Goal: Information Seeking & Learning: Find specific fact

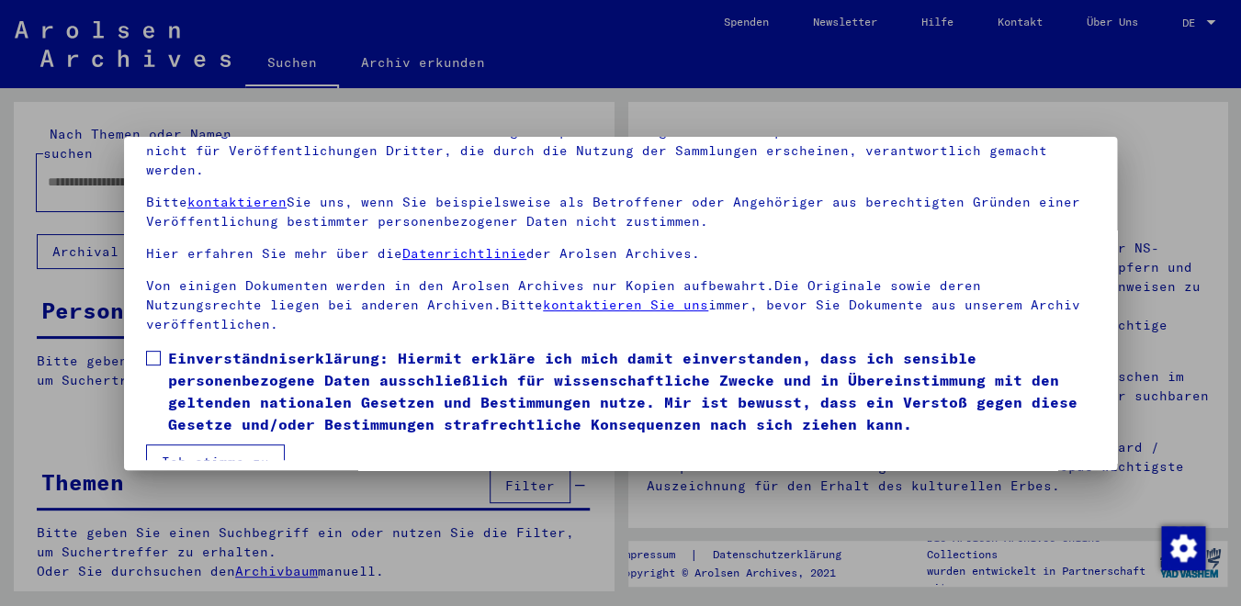
scroll to position [152, 0]
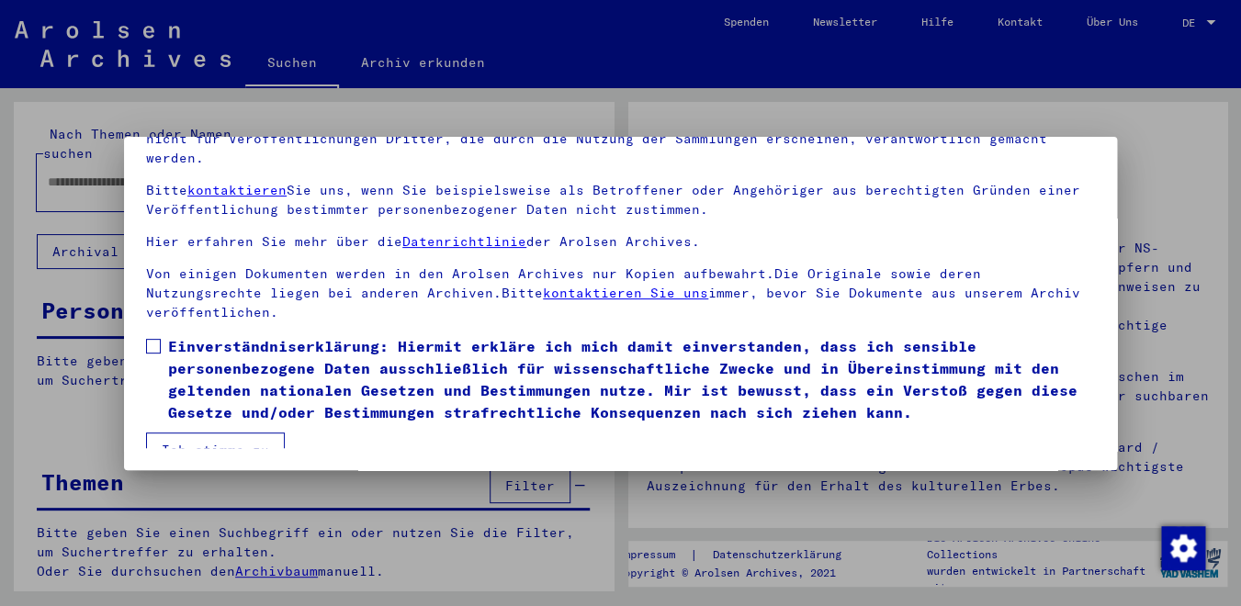
click at [146, 322] on mat-dialog-content "Unsere Nutzungsbedingungen wurden durch den Internationalen Ausschuss als obers…" at bounding box center [620, 251] width 993 height 394
click at [163, 335] on label "Einverständniserklärung: Hiermit erkläre ich mich damit einverstanden, dass ich…" at bounding box center [620, 379] width 949 height 88
click at [188, 433] on button "Ich stimme zu" at bounding box center [215, 450] width 139 height 35
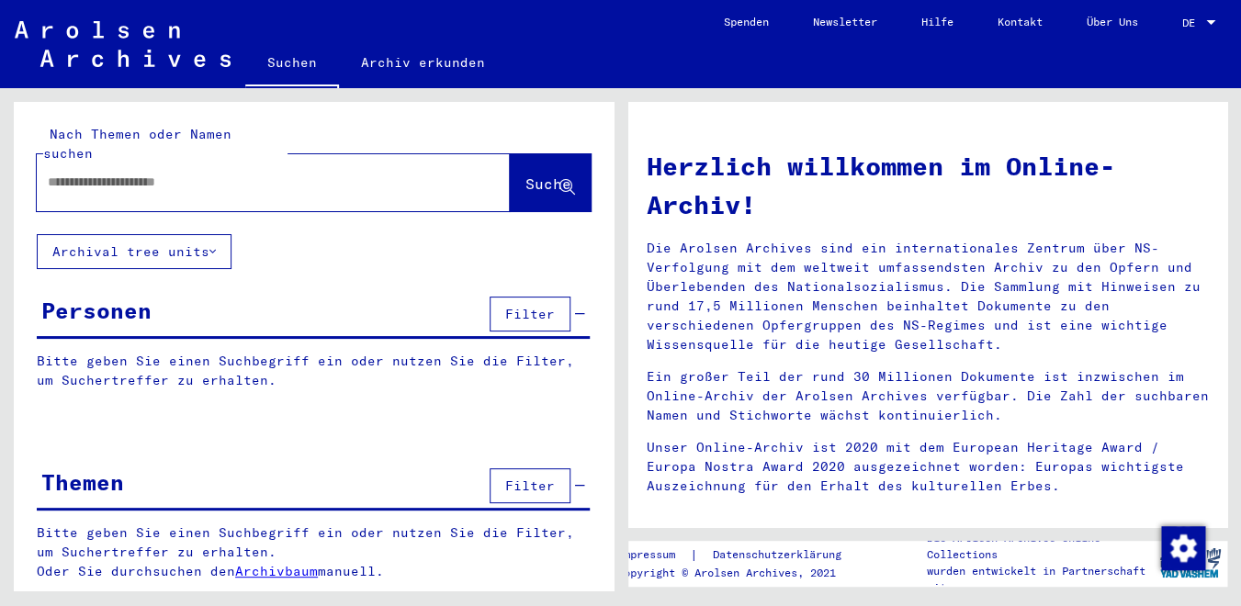
click at [96, 173] on input "text" at bounding box center [251, 182] width 407 height 19
type input "**********"
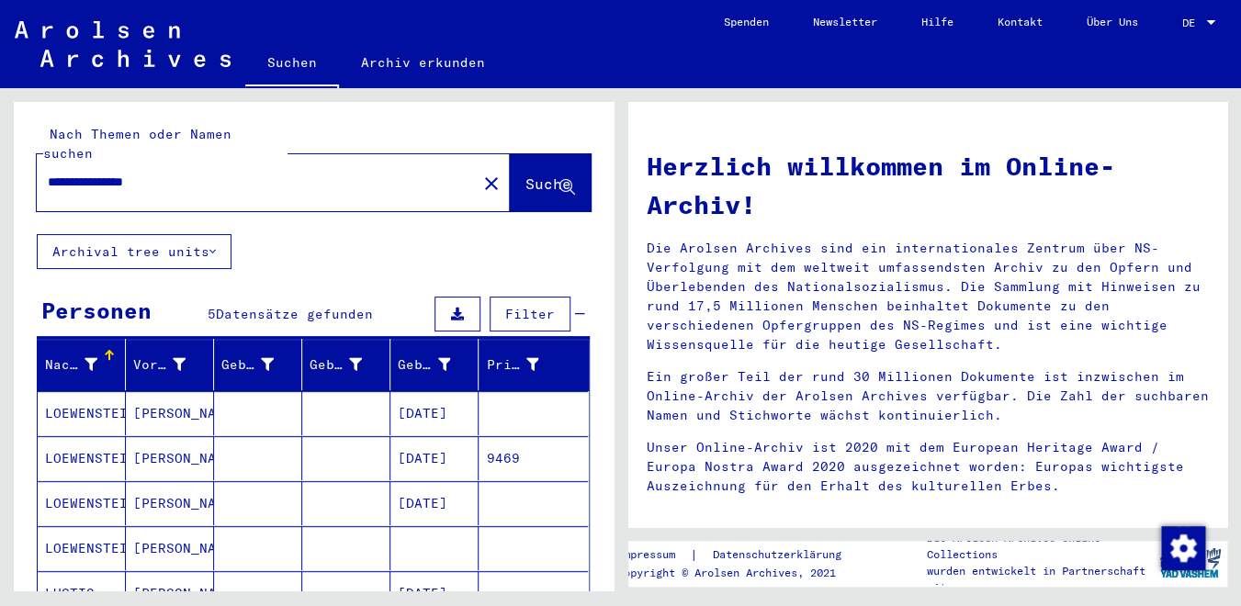
click at [105, 436] on mat-cell "LOEWENSTEIN" at bounding box center [82, 458] width 88 height 44
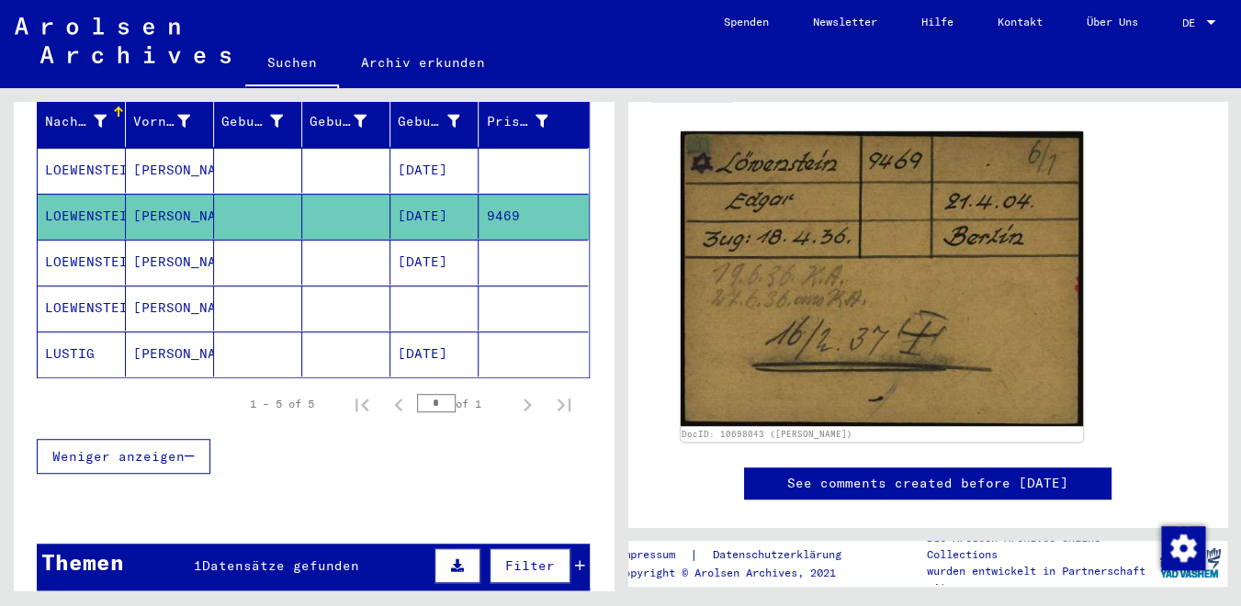
scroll to position [194, 0]
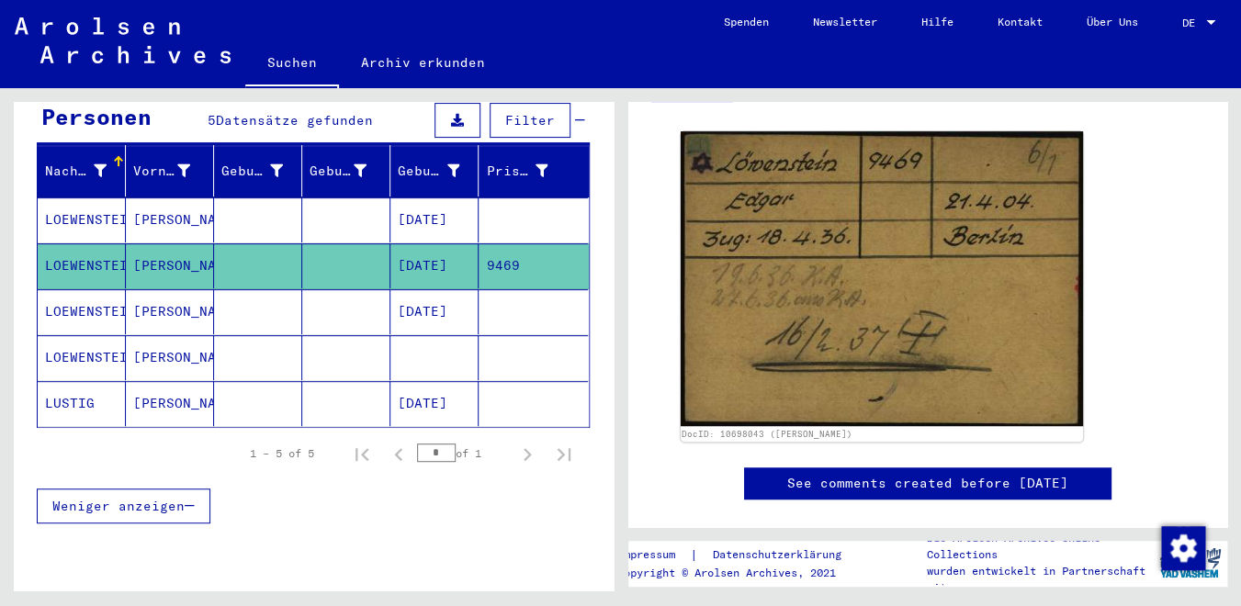
click at [99, 291] on mat-cell "LOEWENSTEIN" at bounding box center [82, 311] width 88 height 45
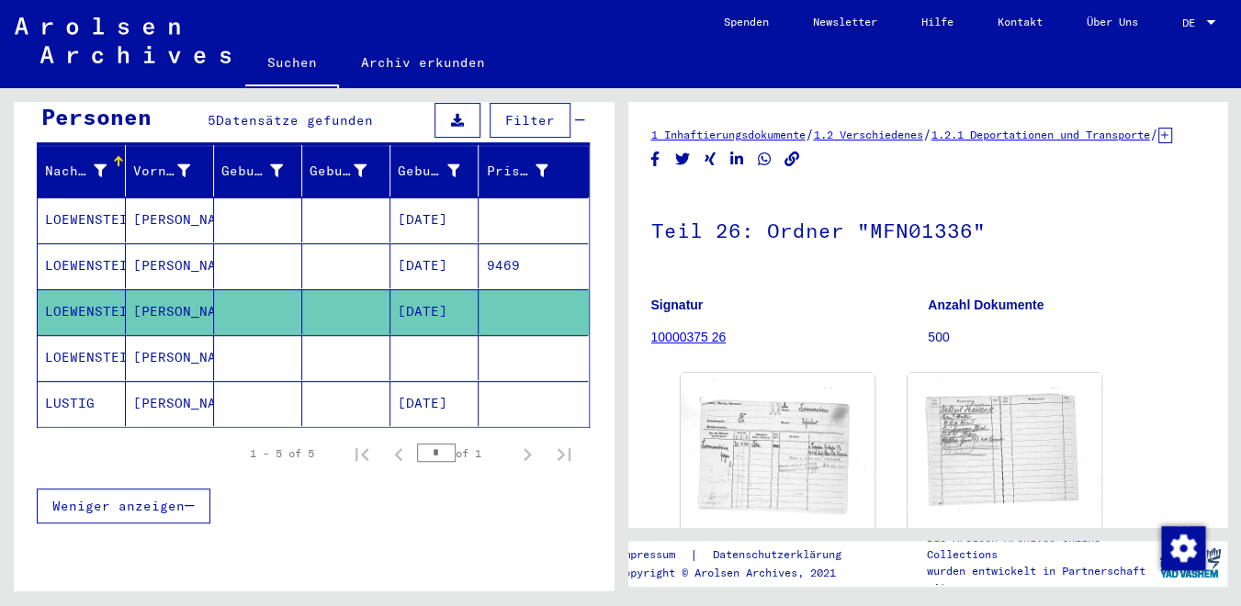
click at [89, 338] on mat-cell "LOEWENSTEIN" at bounding box center [82, 357] width 88 height 45
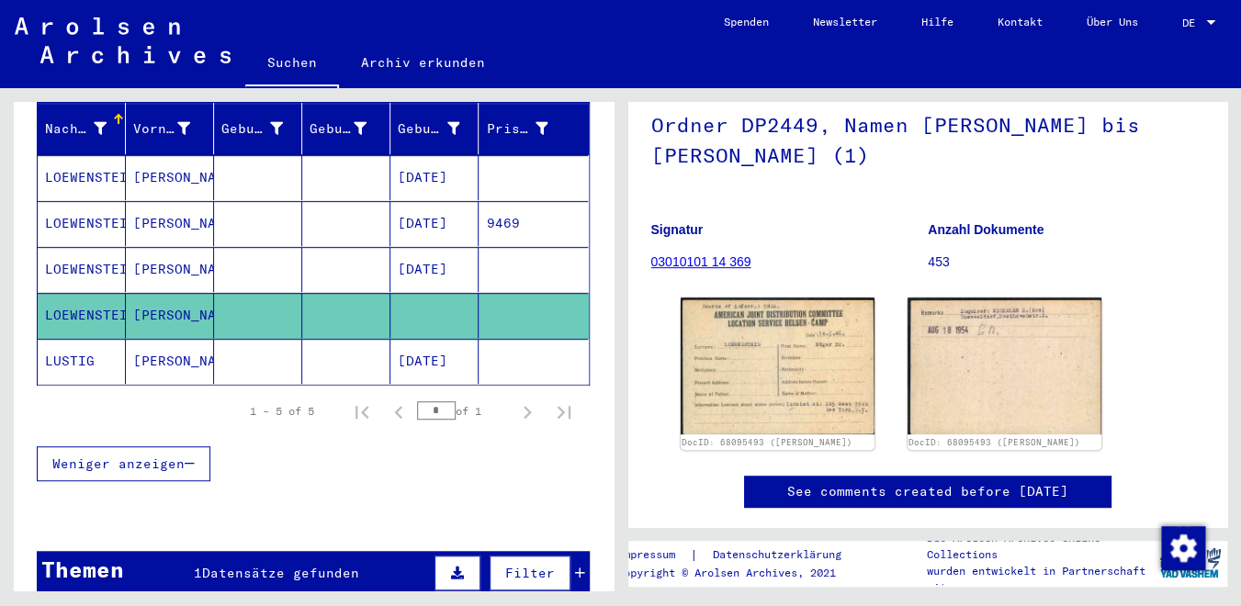
scroll to position [159, 0]
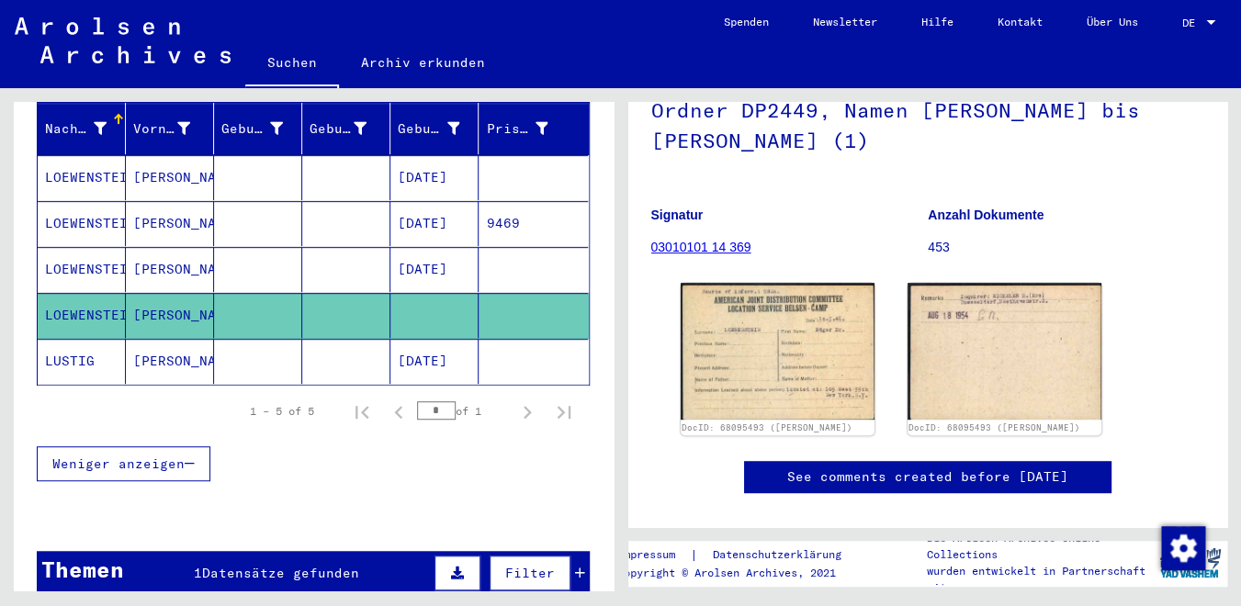
click at [71, 355] on mat-cell "LUSTIG" at bounding box center [82, 361] width 88 height 45
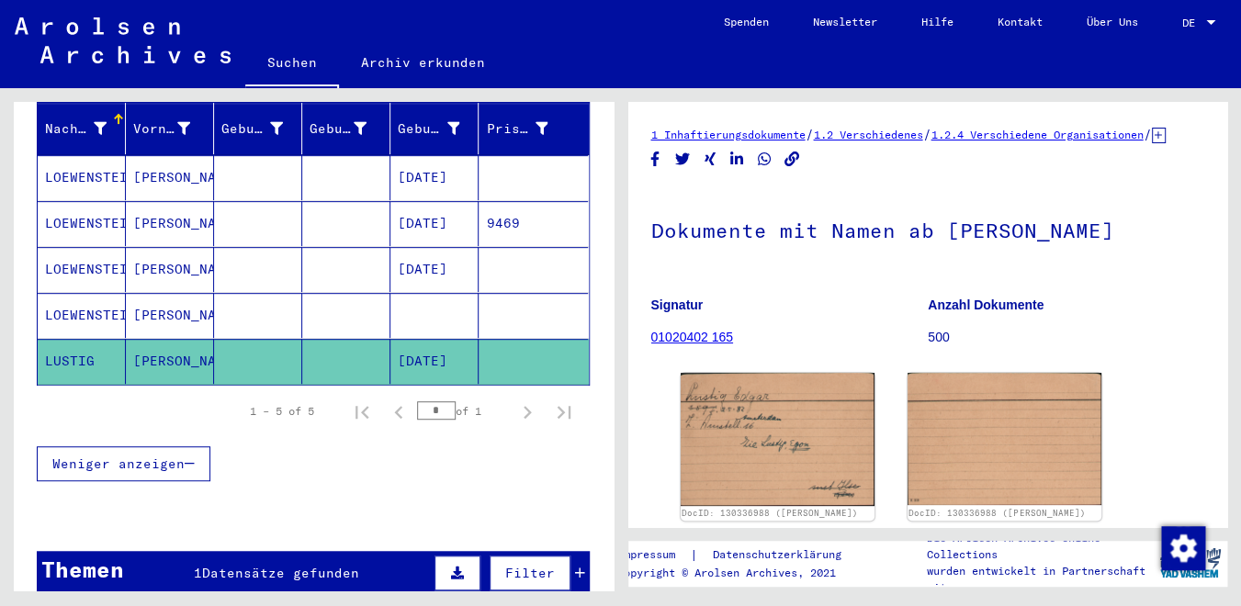
scroll to position [382, 0]
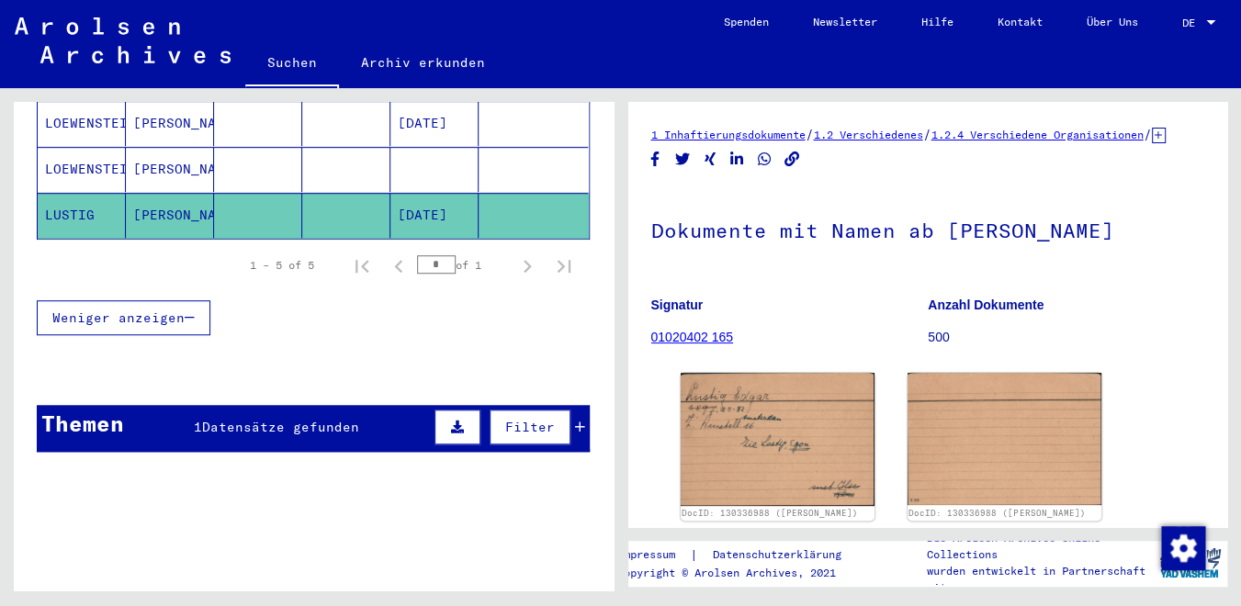
click at [565, 419] on div "Filter" at bounding box center [507, 427] width 155 height 44
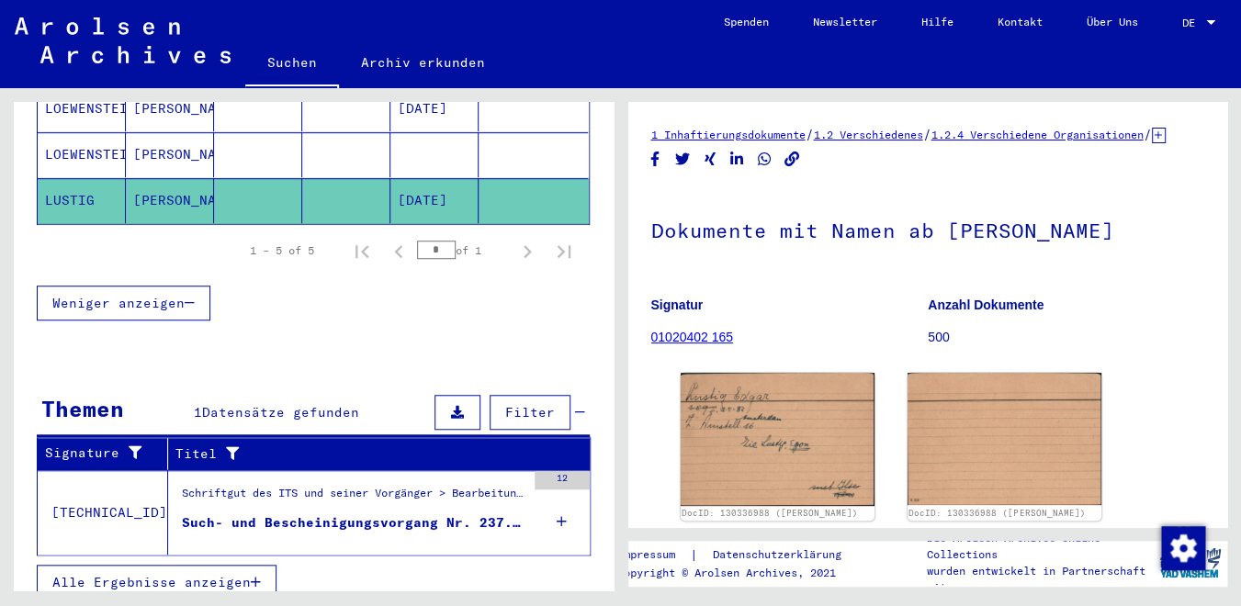
click at [344, 513] on div "Such- und Bescheinigungsvorgang Nr. 237.305 für [PERSON_NAME] geboren [DEMOGRAP…" at bounding box center [353, 522] width 343 height 19
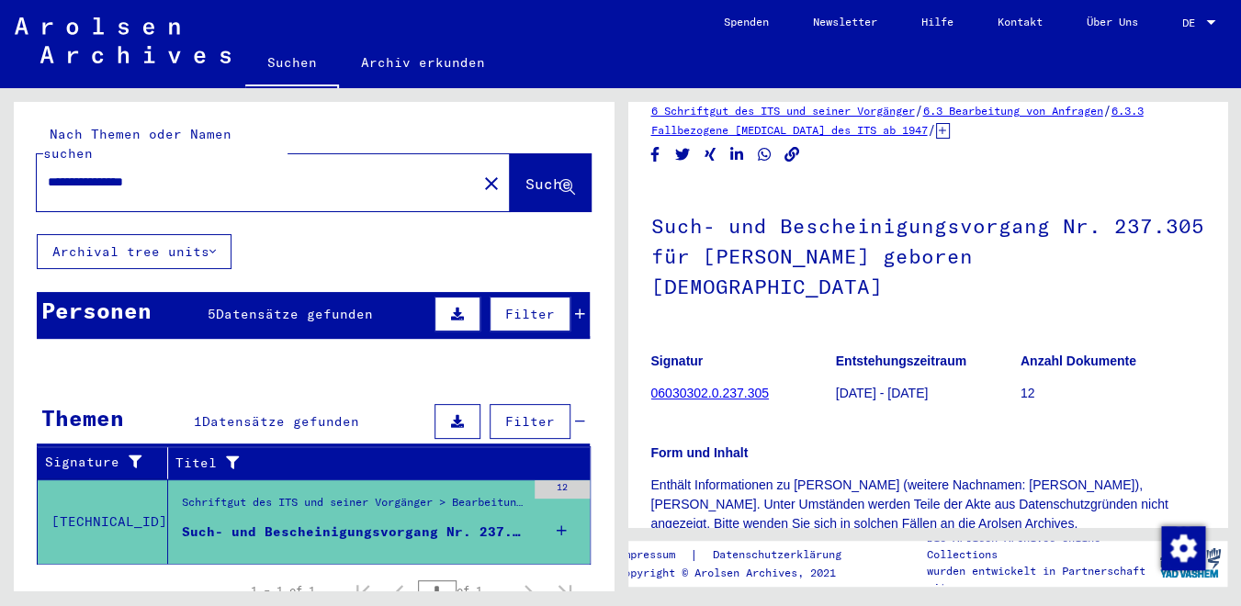
click at [560, 298] on div "Filter" at bounding box center [507, 314] width 155 height 44
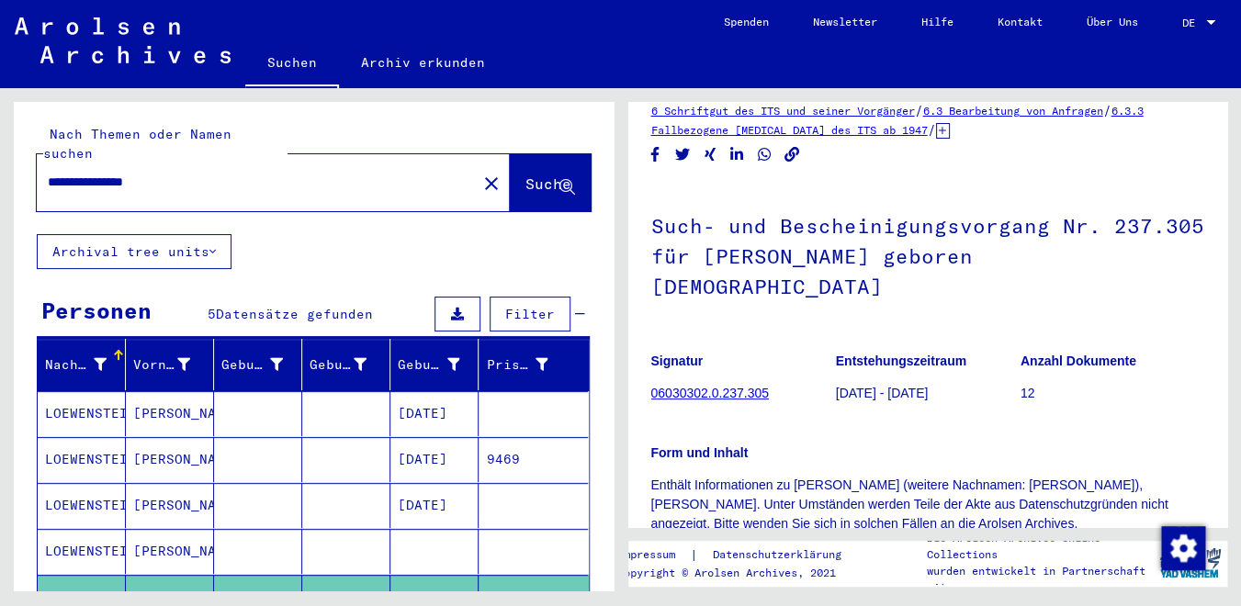
click at [330, 391] on mat-cell at bounding box center [346, 413] width 88 height 45
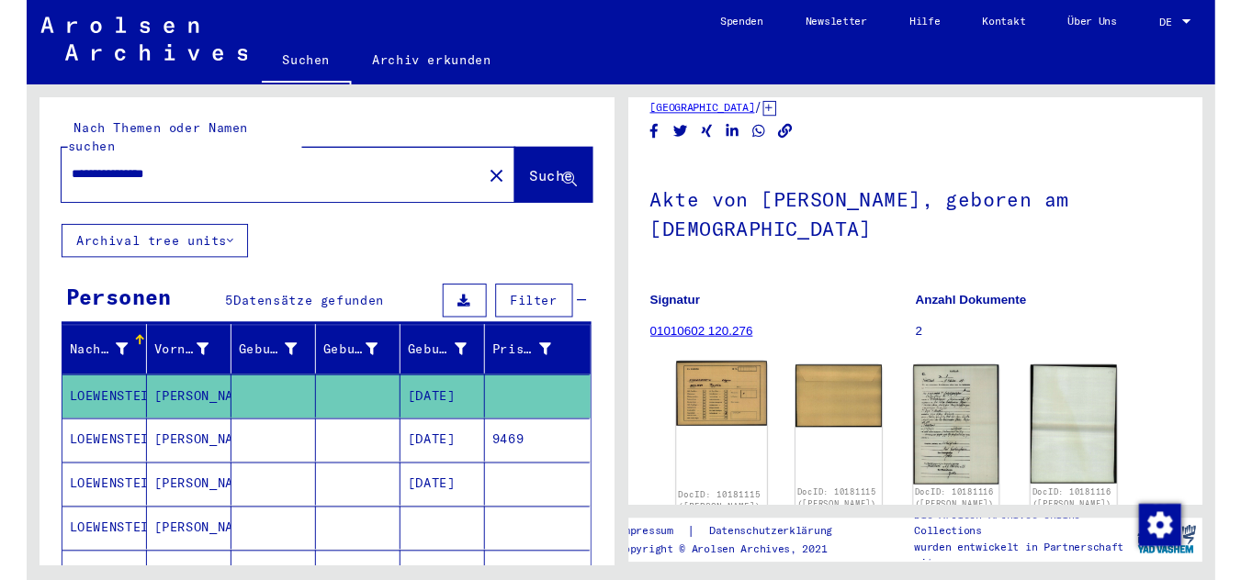
scroll to position [84, 0]
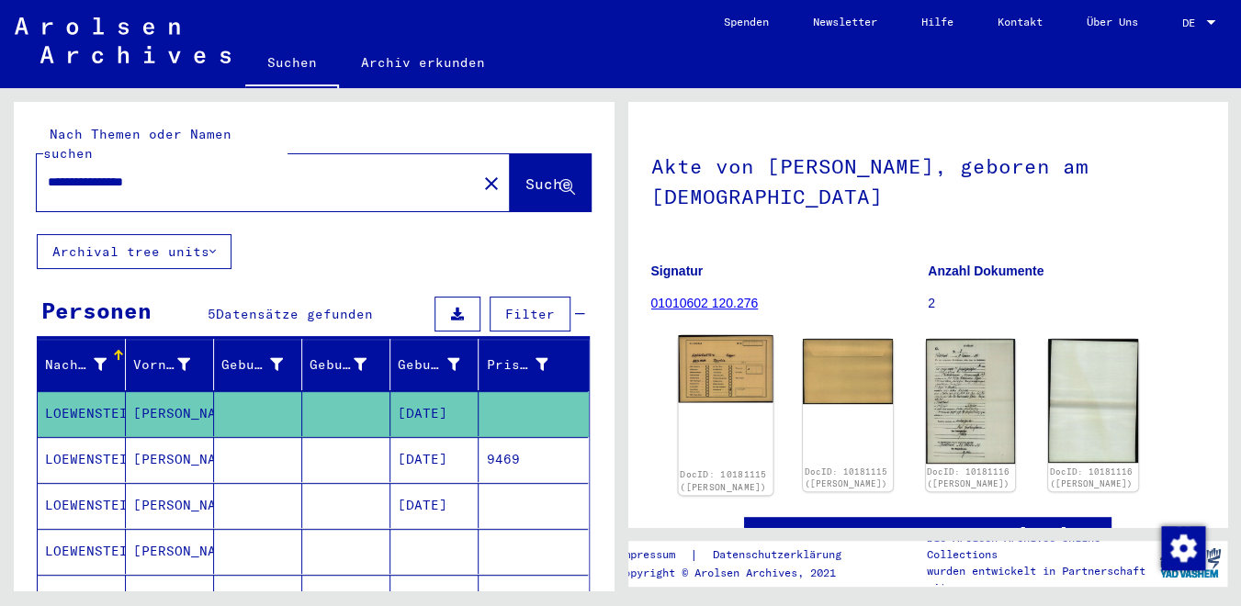
click at [738, 368] on img at bounding box center [725, 369] width 95 height 68
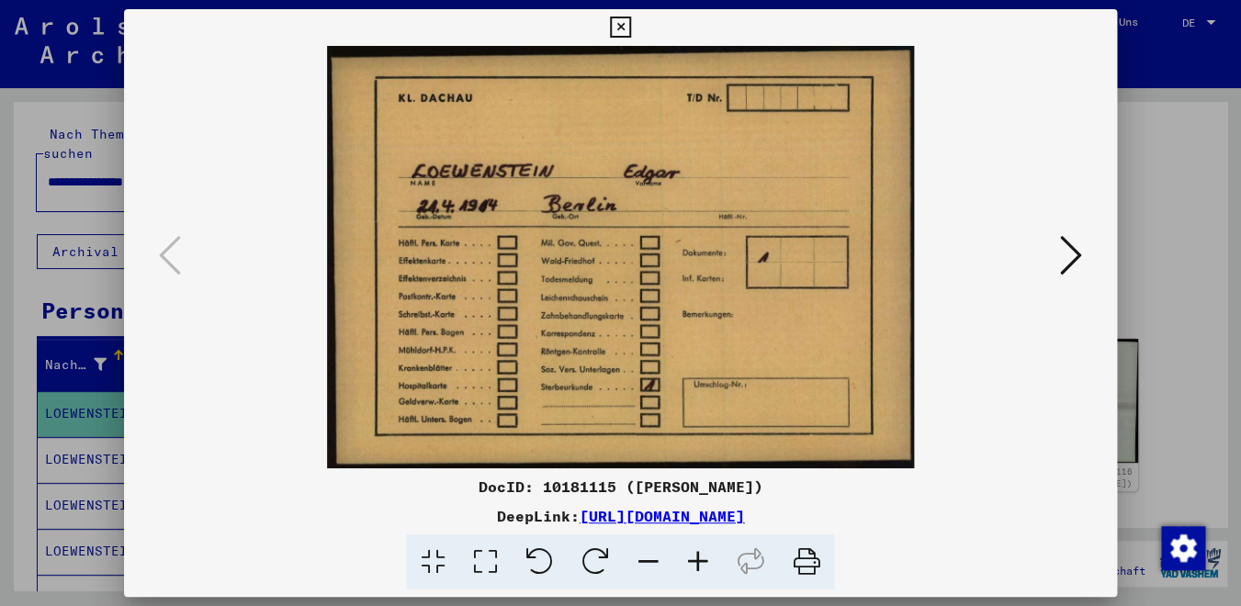
click at [1062, 257] on icon at bounding box center [1071, 255] width 22 height 44
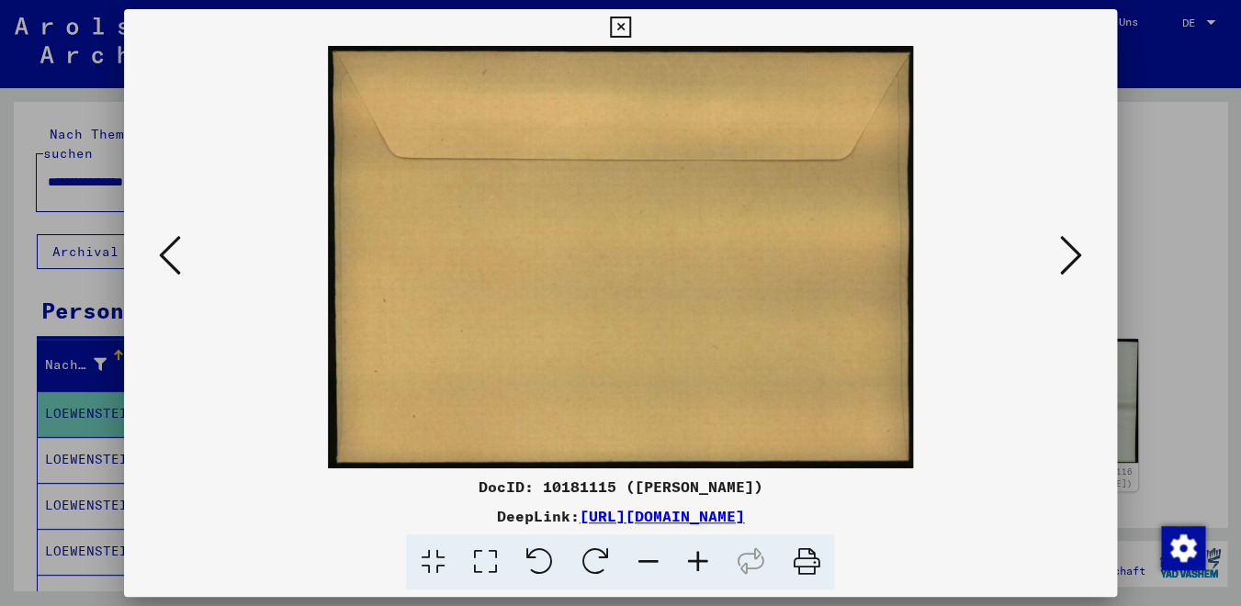
click at [1062, 257] on icon at bounding box center [1071, 255] width 22 height 44
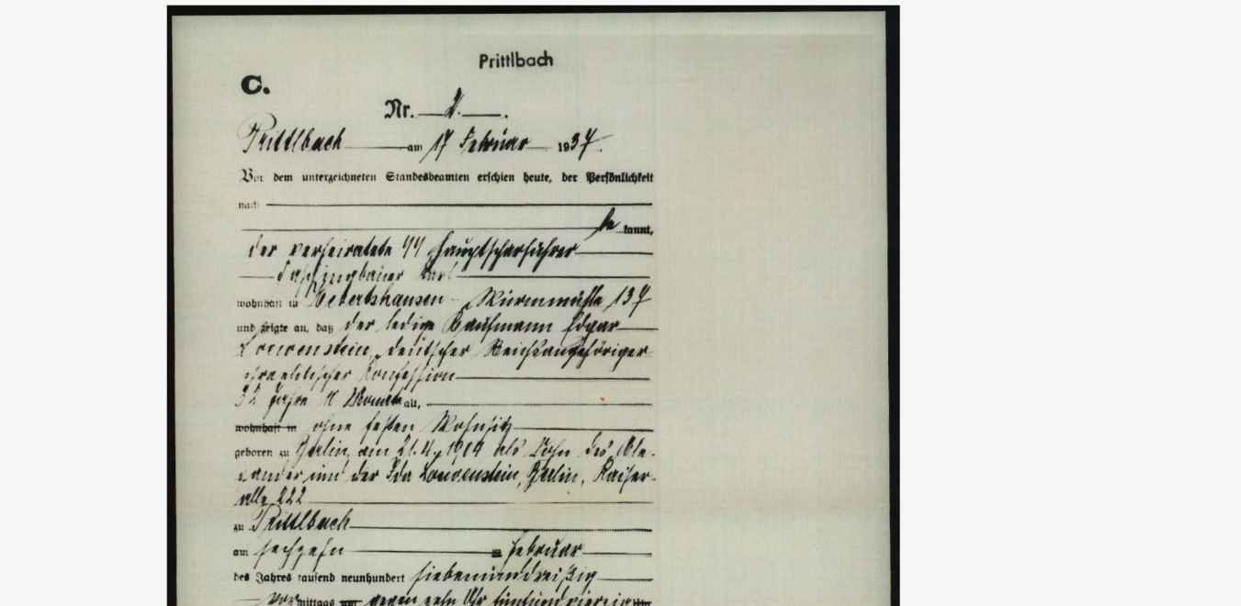
click at [815, 88] on img at bounding box center [620, 257] width 868 height 422
